Goal: Task Accomplishment & Management: Use online tool/utility

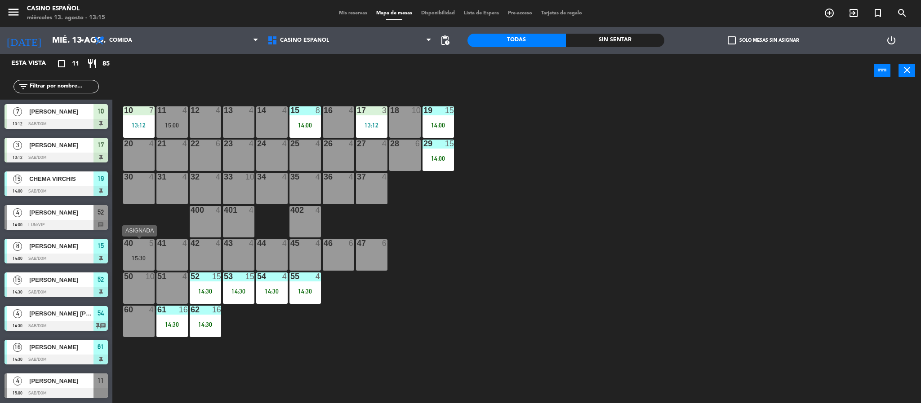
click at [133, 255] on div "15:30" at bounding box center [138, 258] width 31 height 6
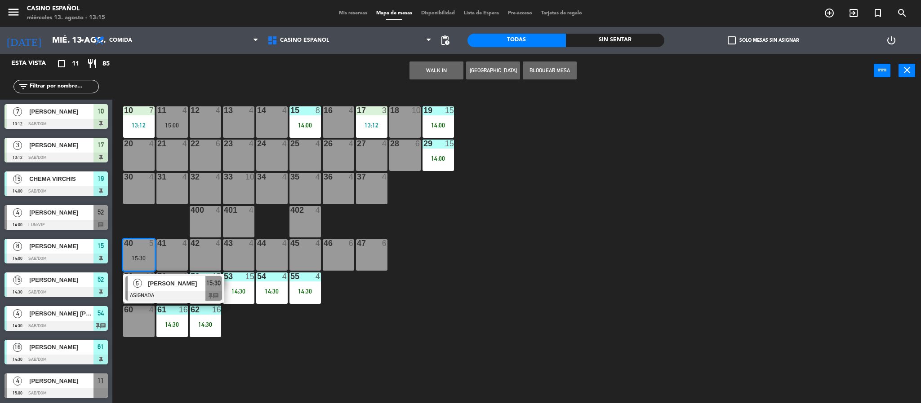
click at [160, 286] on span "[PERSON_NAME]" at bounding box center [177, 283] width 58 height 9
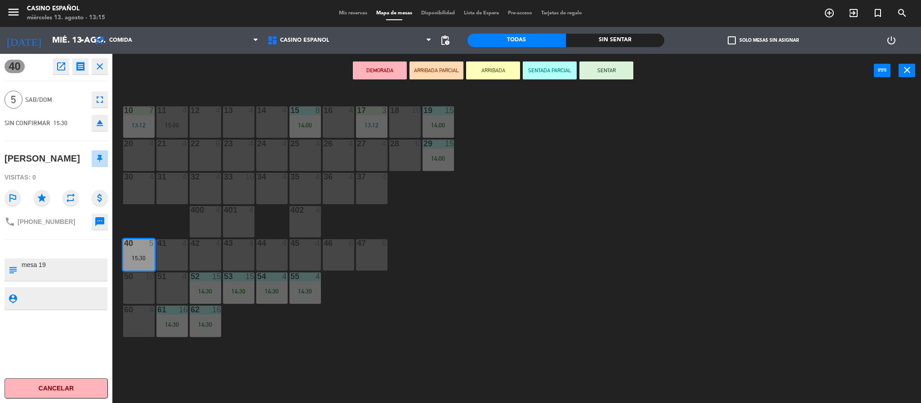
click at [542, 75] on button "SENTADA PARCIAL" at bounding box center [550, 71] width 54 height 18
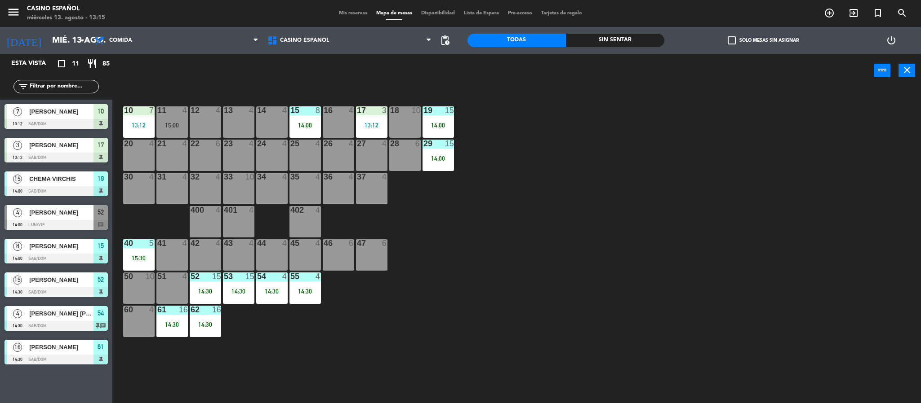
scroll to position [68, 0]
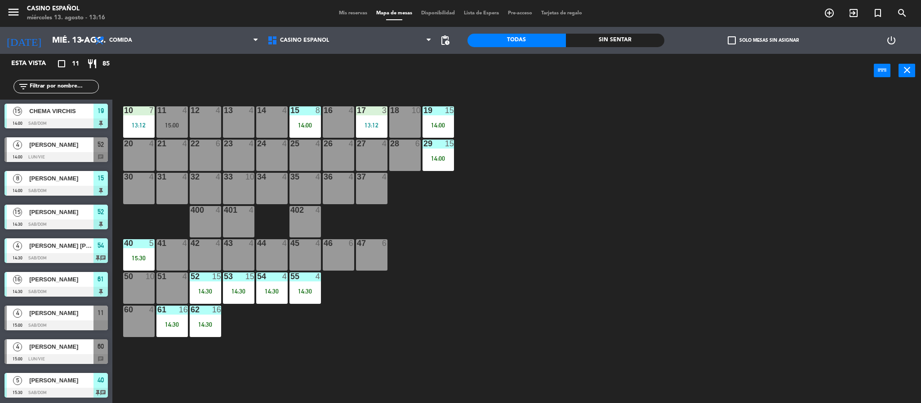
click at [42, 87] on input "text" at bounding box center [64, 87] width 70 height 10
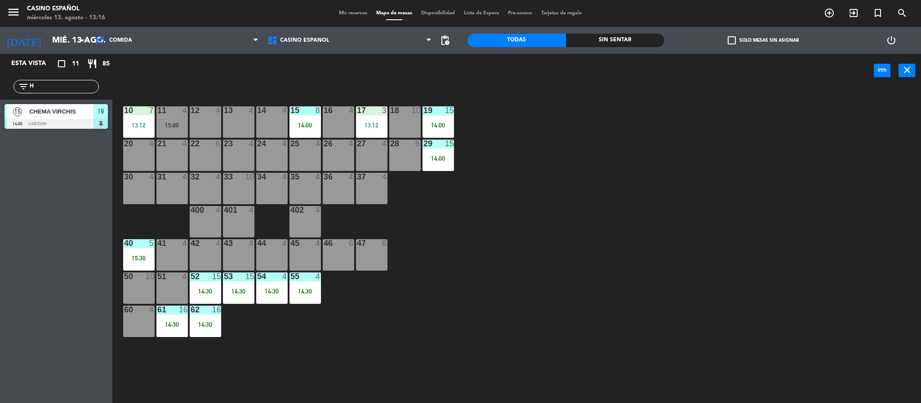
scroll to position [0, 0]
type input "H"
type input "ING"
click at [62, 118] on div "[PERSON_NAME]" at bounding box center [60, 111] width 65 height 15
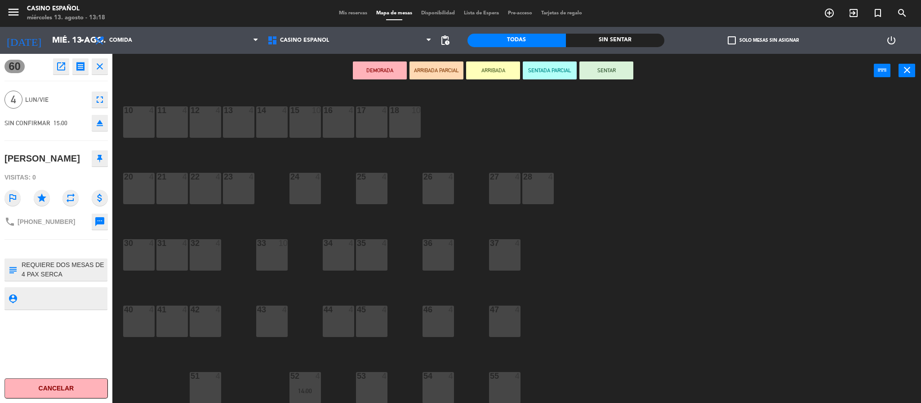
click at [96, 123] on icon "eject" at bounding box center [99, 123] width 11 height 11
